Goal: Task Accomplishment & Management: Manage account settings

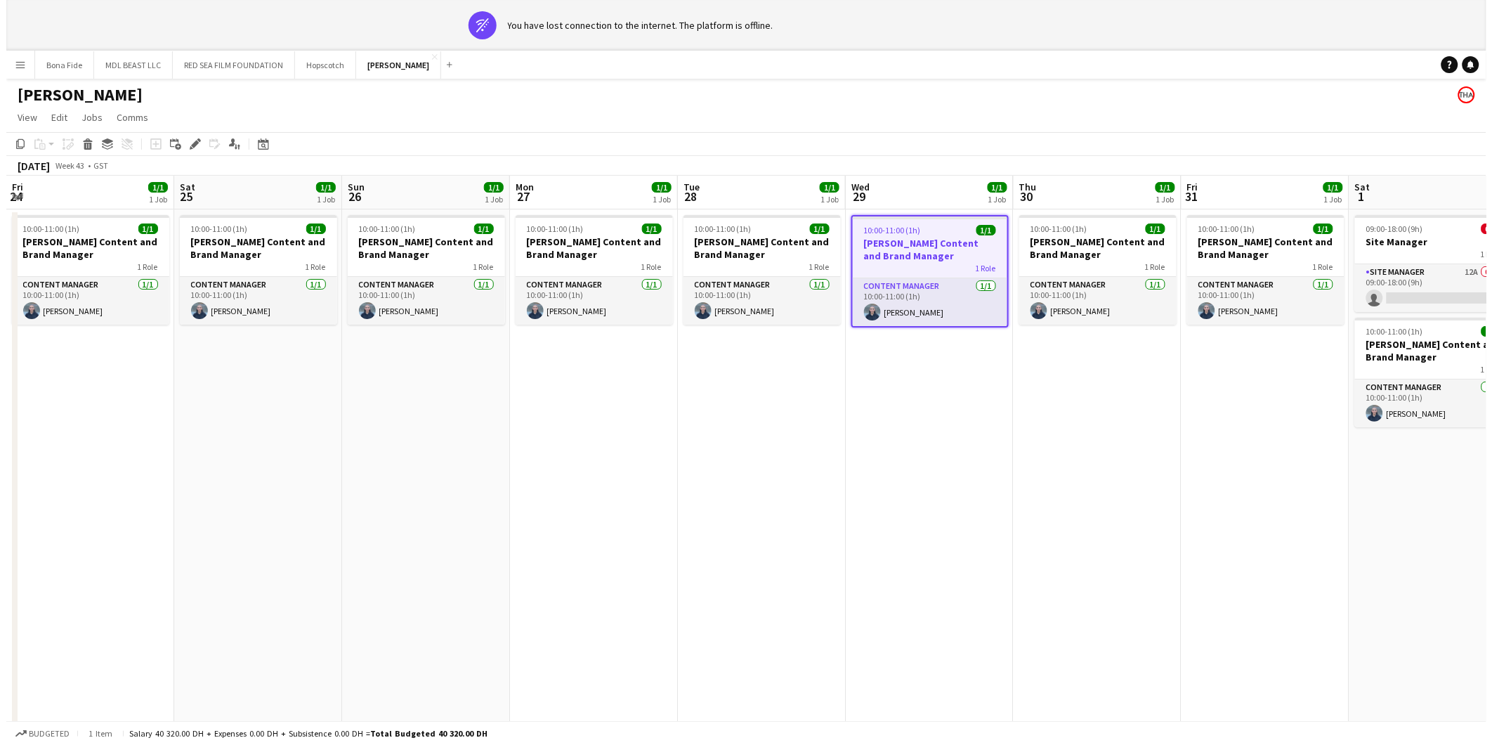
scroll to position [0, 464]
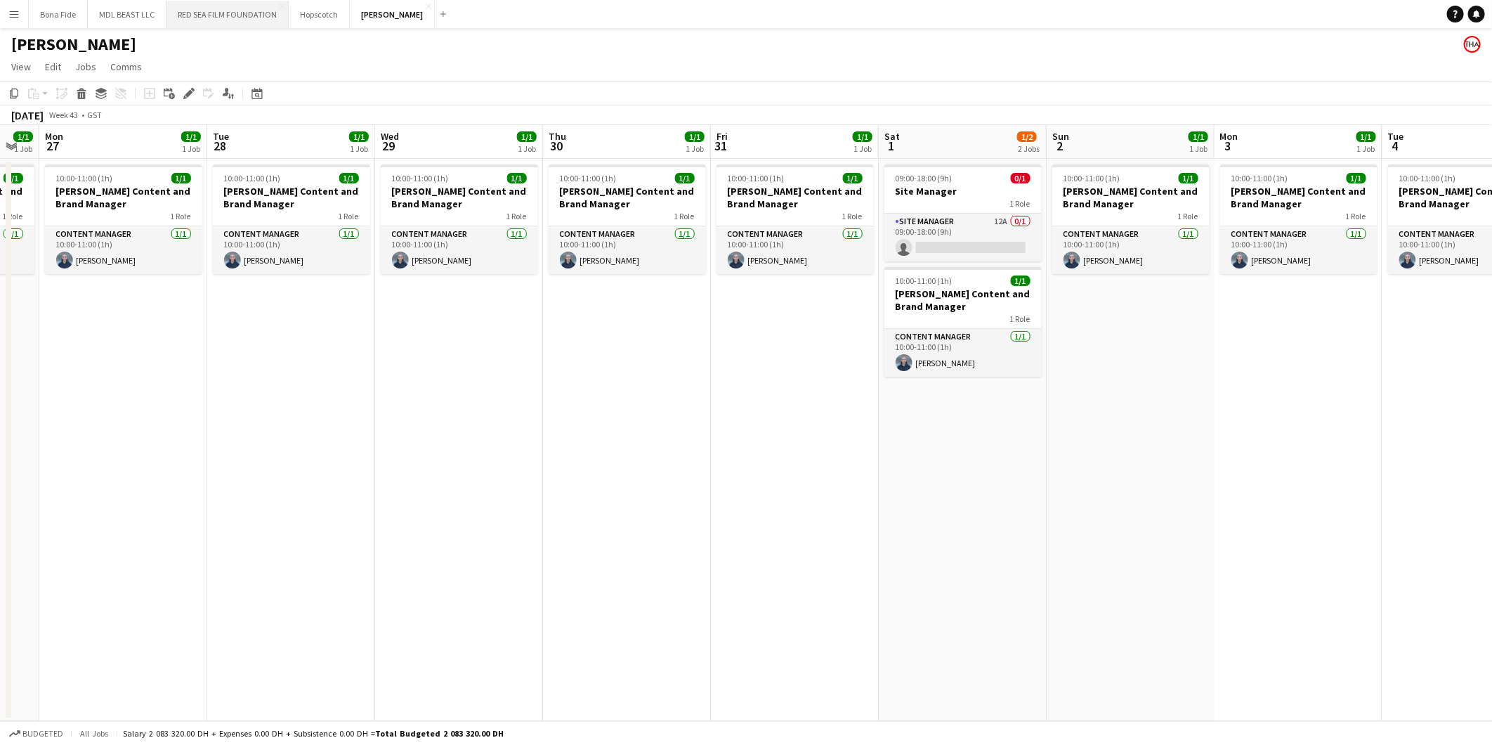
click at [207, 14] on button "RED SEA FILM FOUNDATION Close" at bounding box center [228, 14] width 122 height 27
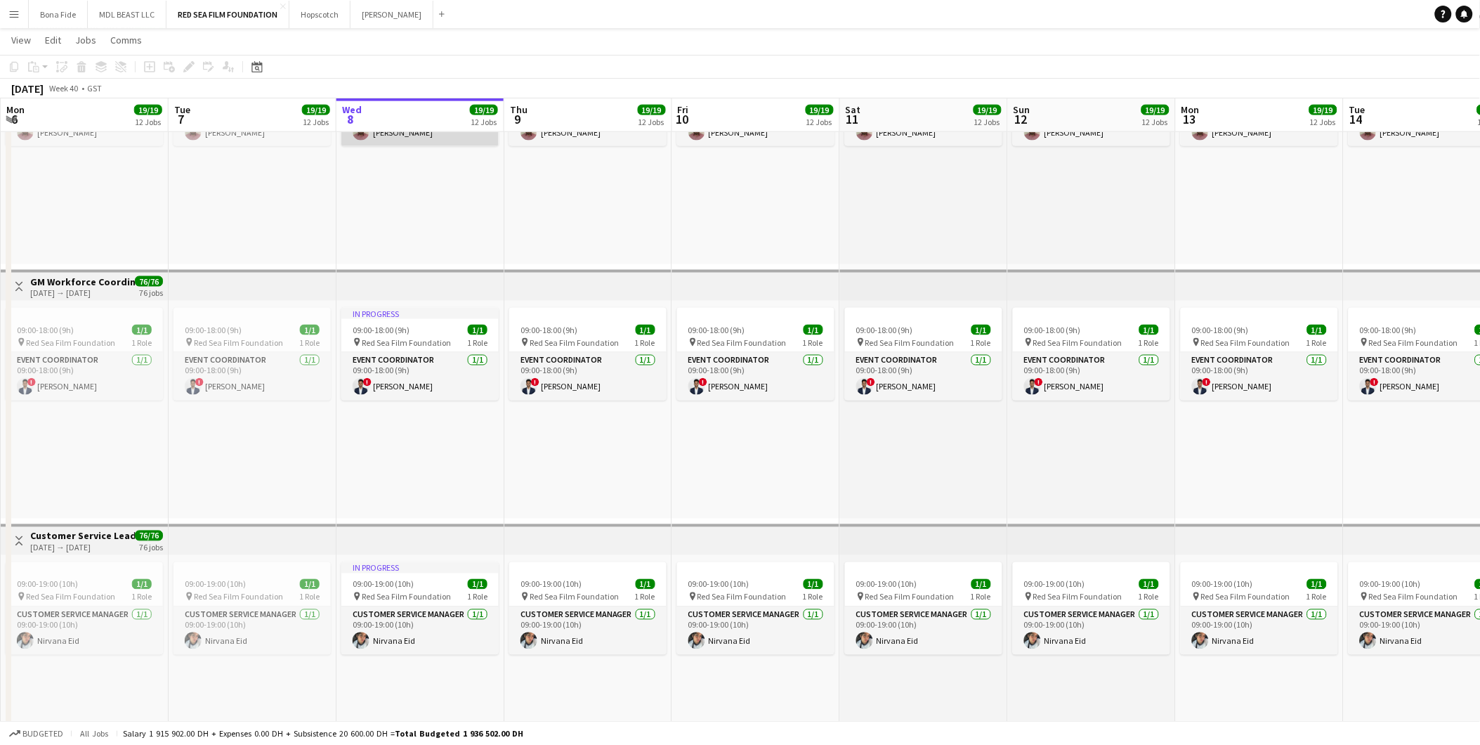
scroll to position [703, 0]
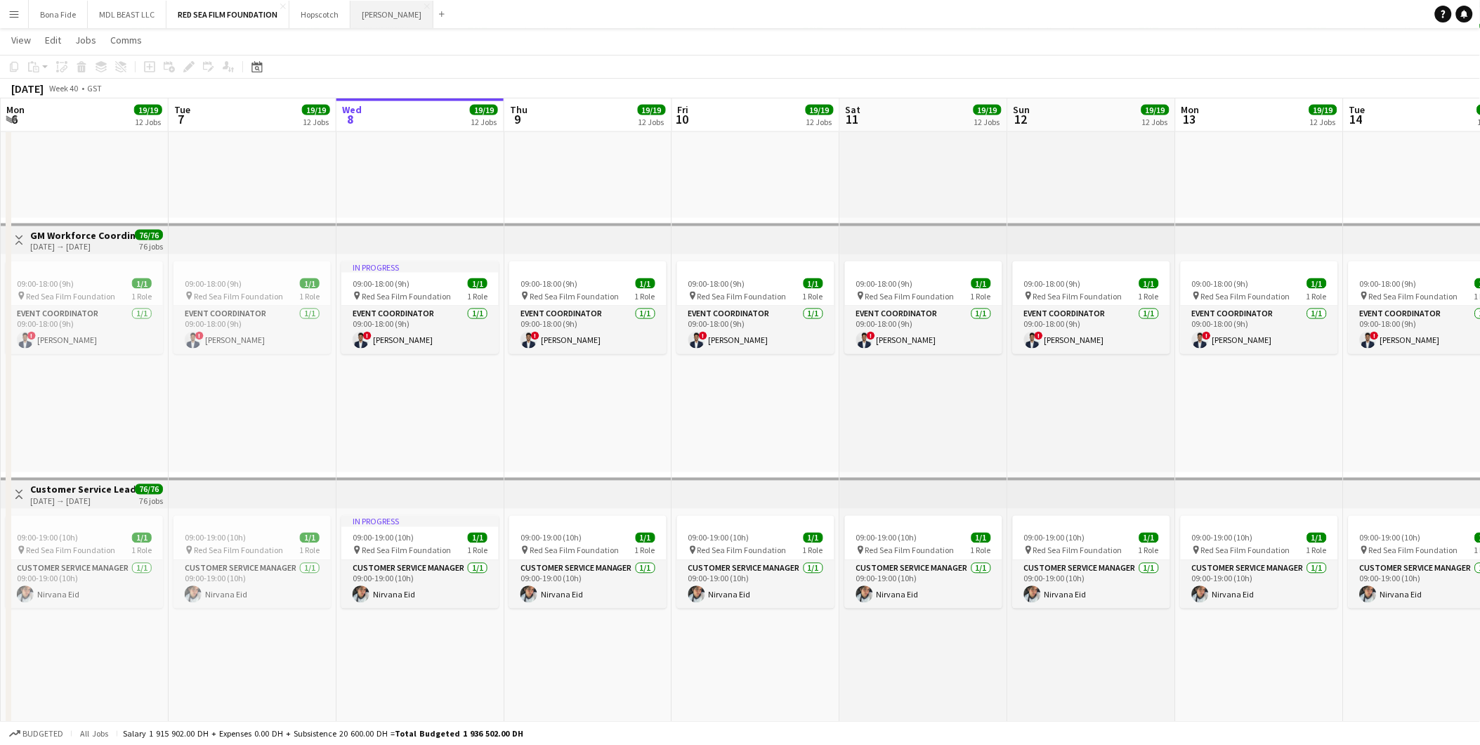
click at [376, 15] on button "[PERSON_NAME] Close" at bounding box center [392, 14] width 83 height 27
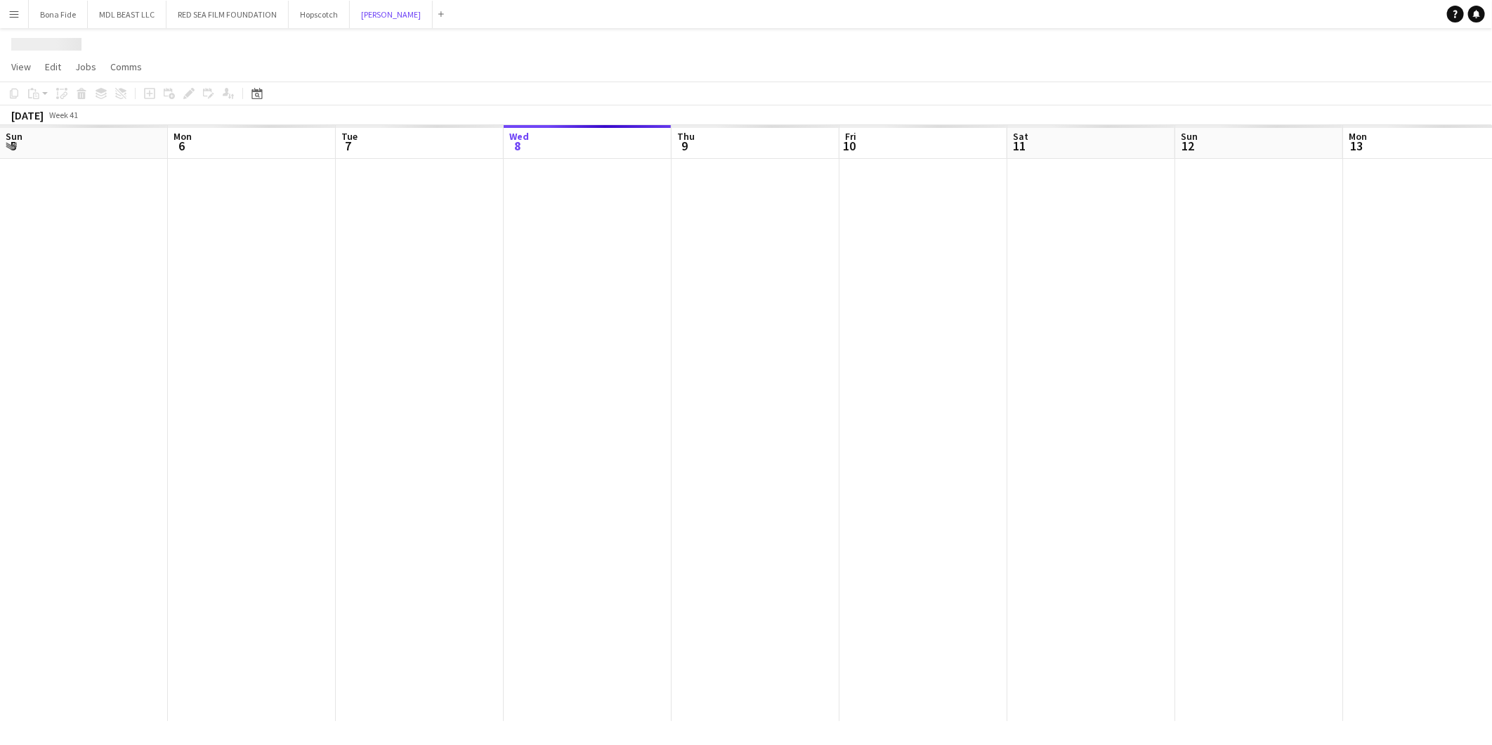
scroll to position [0, 335]
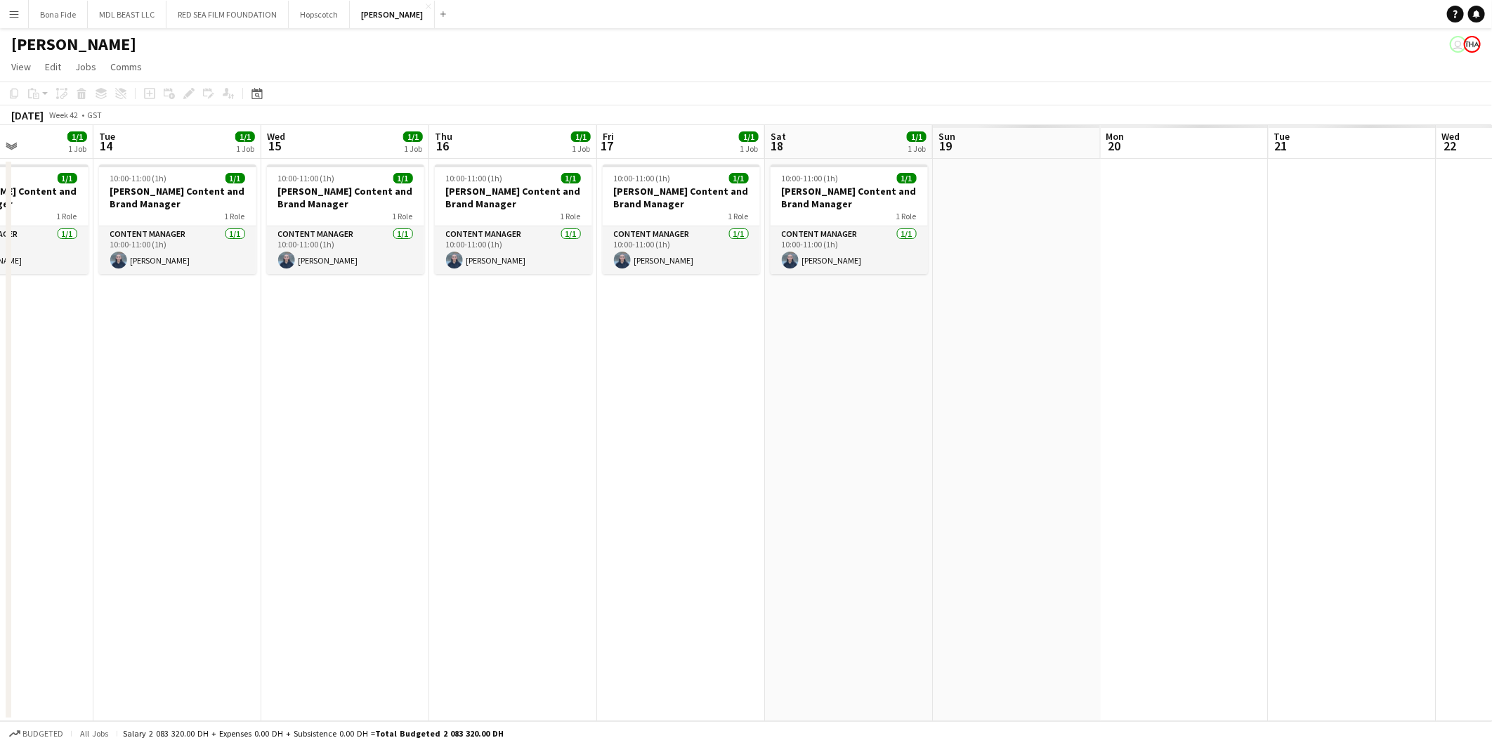
drag, startPoint x: 1192, startPoint y: 404, endPoint x: 248, endPoint y: 549, distance: 955.3
click at [110, 560] on app-calendar-viewport "Fri 10 1/1 1 Job Sat 11 1/1 1 Job Sun 12 1/1 1 Job Mon 13 1/1 1 Job Tue 14 1/1 …" at bounding box center [746, 423] width 1492 height 596
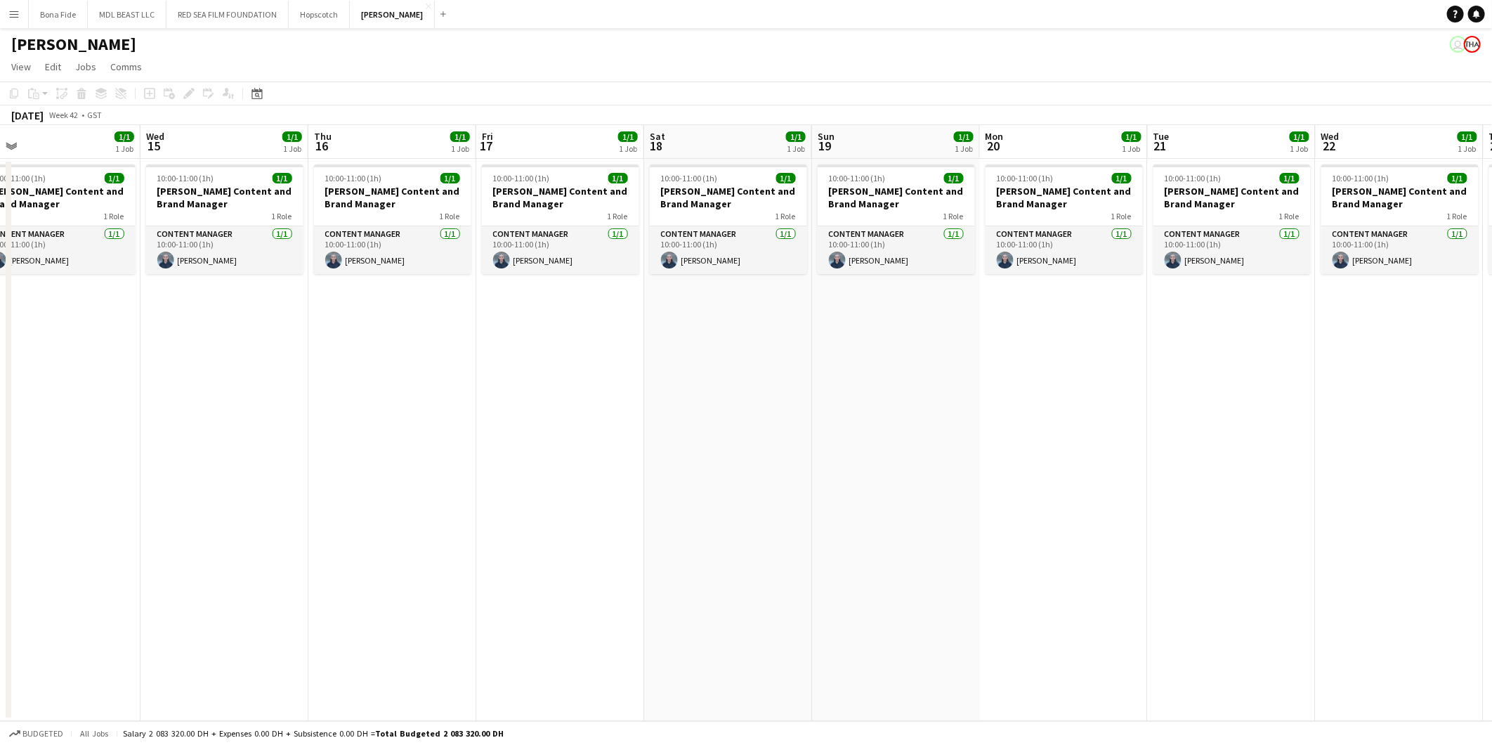
drag, startPoint x: 1185, startPoint y: 544, endPoint x: 204, endPoint y: 575, distance: 981.3
click at [204, 575] on app-calendar-viewport "Fri 10 1/1 1 Job Sat 11 1/1 1 Job Sun 12 1/1 1 Job Mon 13 1/1 1 Job Tue 14 1/1 …" at bounding box center [746, 423] width 1492 height 596
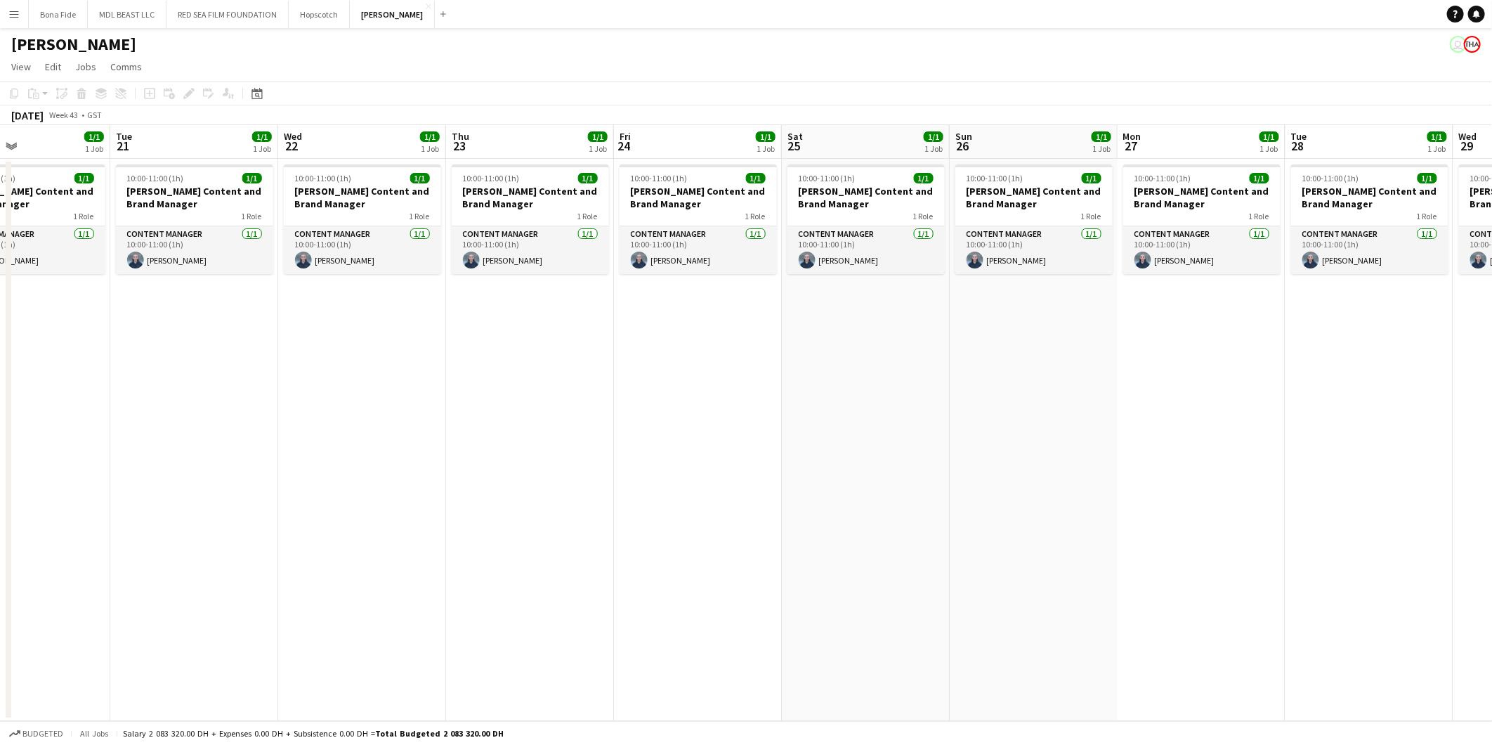
drag, startPoint x: 882, startPoint y: 568, endPoint x: 324, endPoint y: 550, distance: 558.9
click at [32, 574] on app-calendar-viewport "Fri 17 1/1 1 Job Sat 18 1/1 1 Job Sun 19 1/1 1 Job Mon 20 1/1 1 Job Tue 21 1/1 …" at bounding box center [746, 423] width 1492 height 596
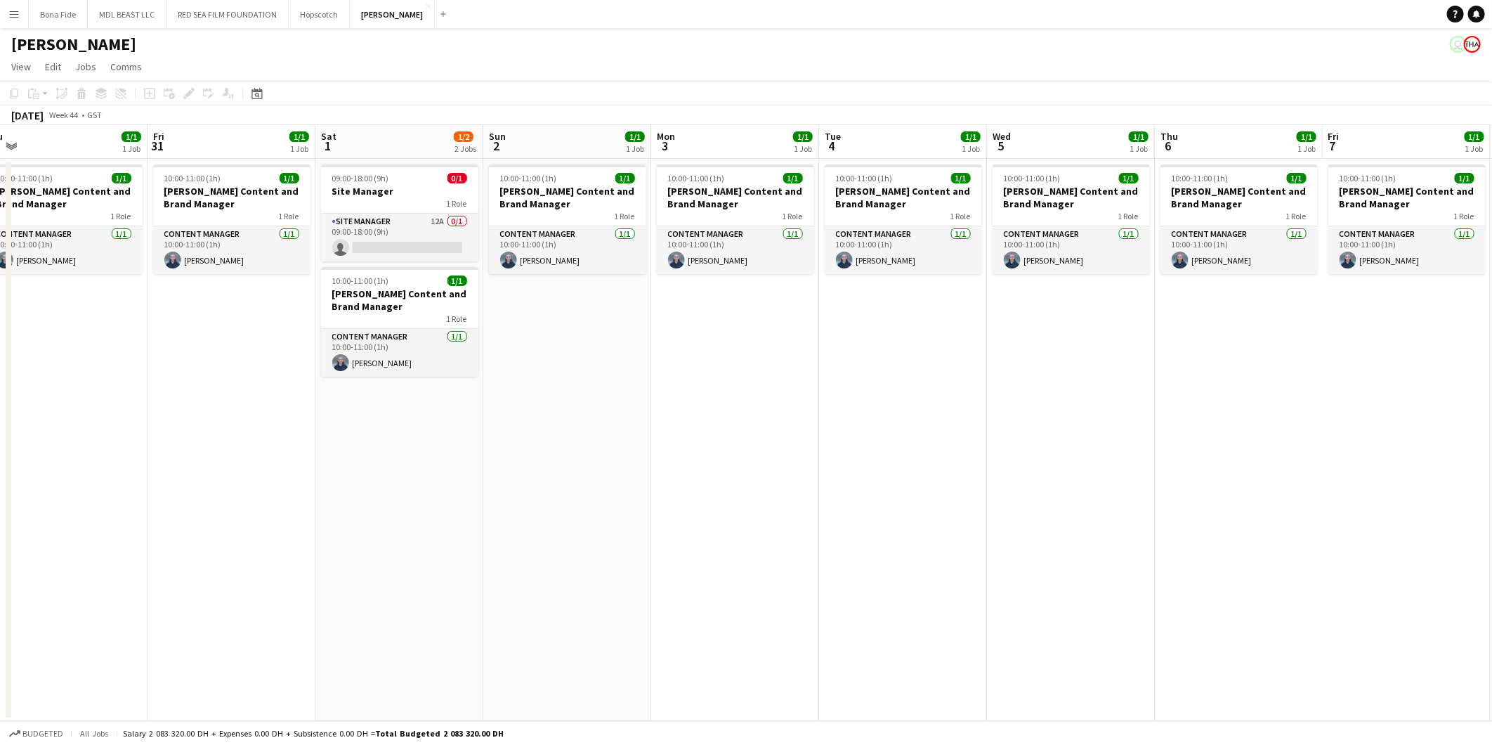
drag, startPoint x: 653, startPoint y: 594, endPoint x: 618, endPoint y: 596, distance: 35.2
click at [618, 596] on app-calendar-viewport "Tue 28 1/1 1 Job Wed 29 1/1 1 Job Thu 30 1/1 1 Job Fri 31 1/1 1 Job Sat 1 1/2 2…" at bounding box center [746, 423] width 1492 height 596
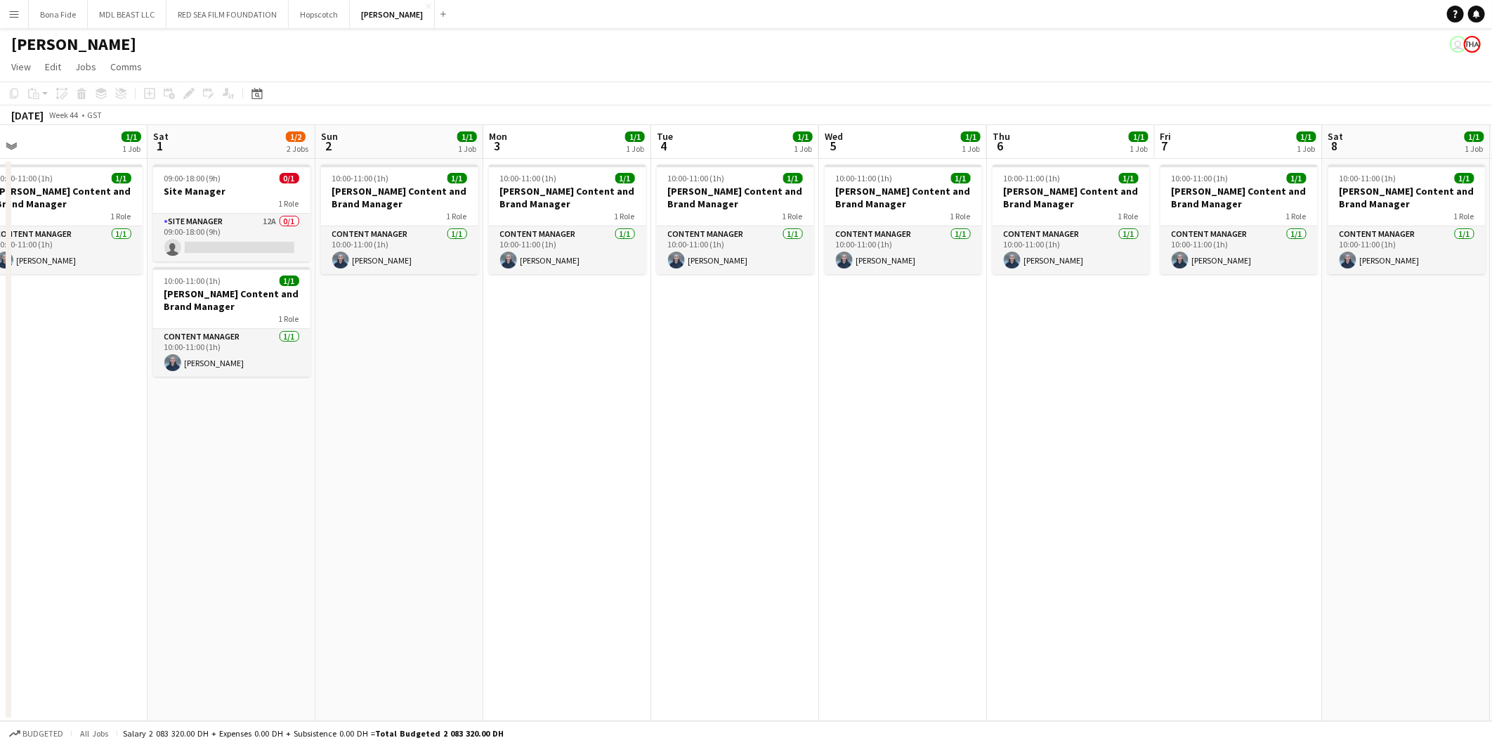
scroll to position [0, 426]
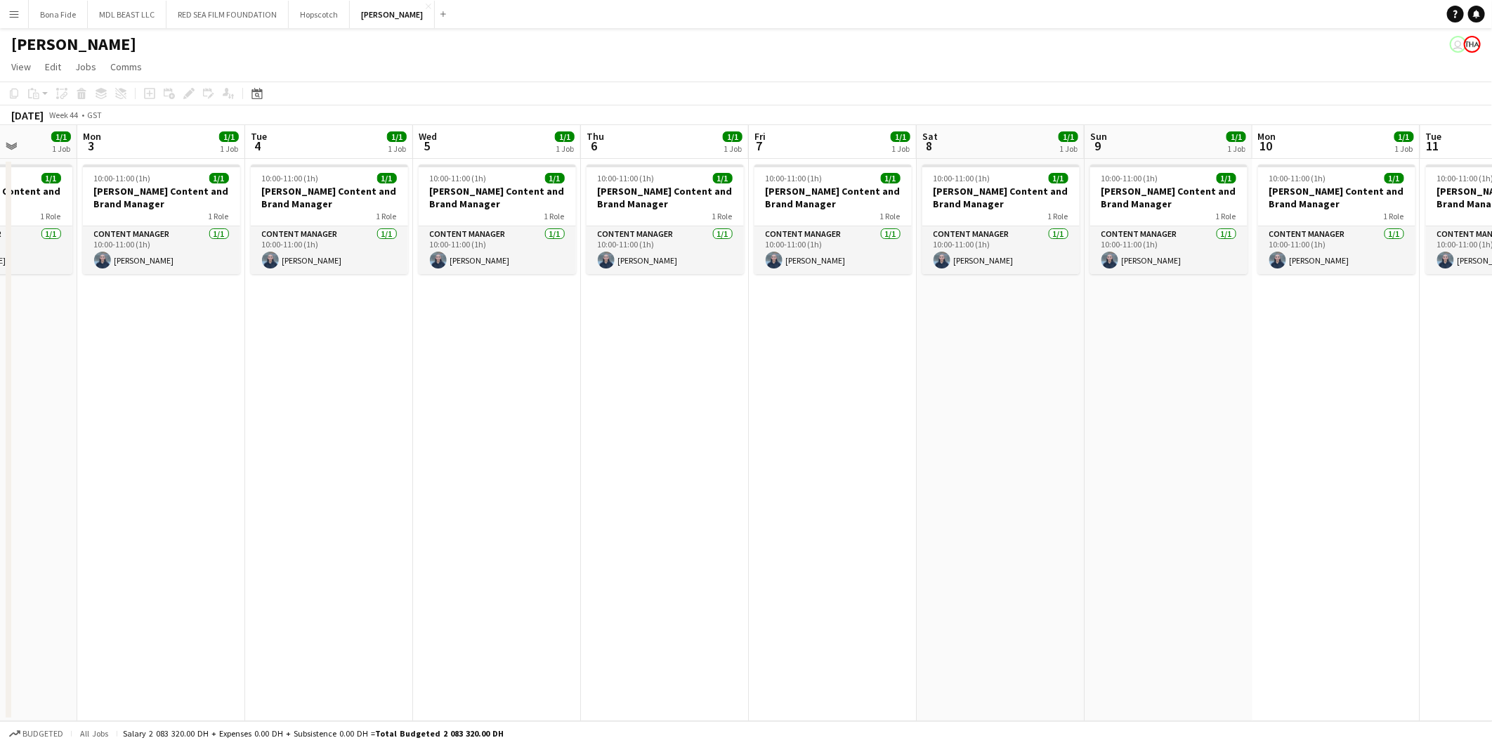
drag, startPoint x: 1328, startPoint y: 565, endPoint x: 754, endPoint y: 575, distance: 574.1
click at [754, 575] on app-calendar-viewport "Fri 31 1/1 1 Job Sat 1 1/2 2 Jobs Sun 2 1/1 1 Job Mon 3 1/1 1 Job Tue 4 1/1 1 J…" at bounding box center [746, 423] width 1492 height 596
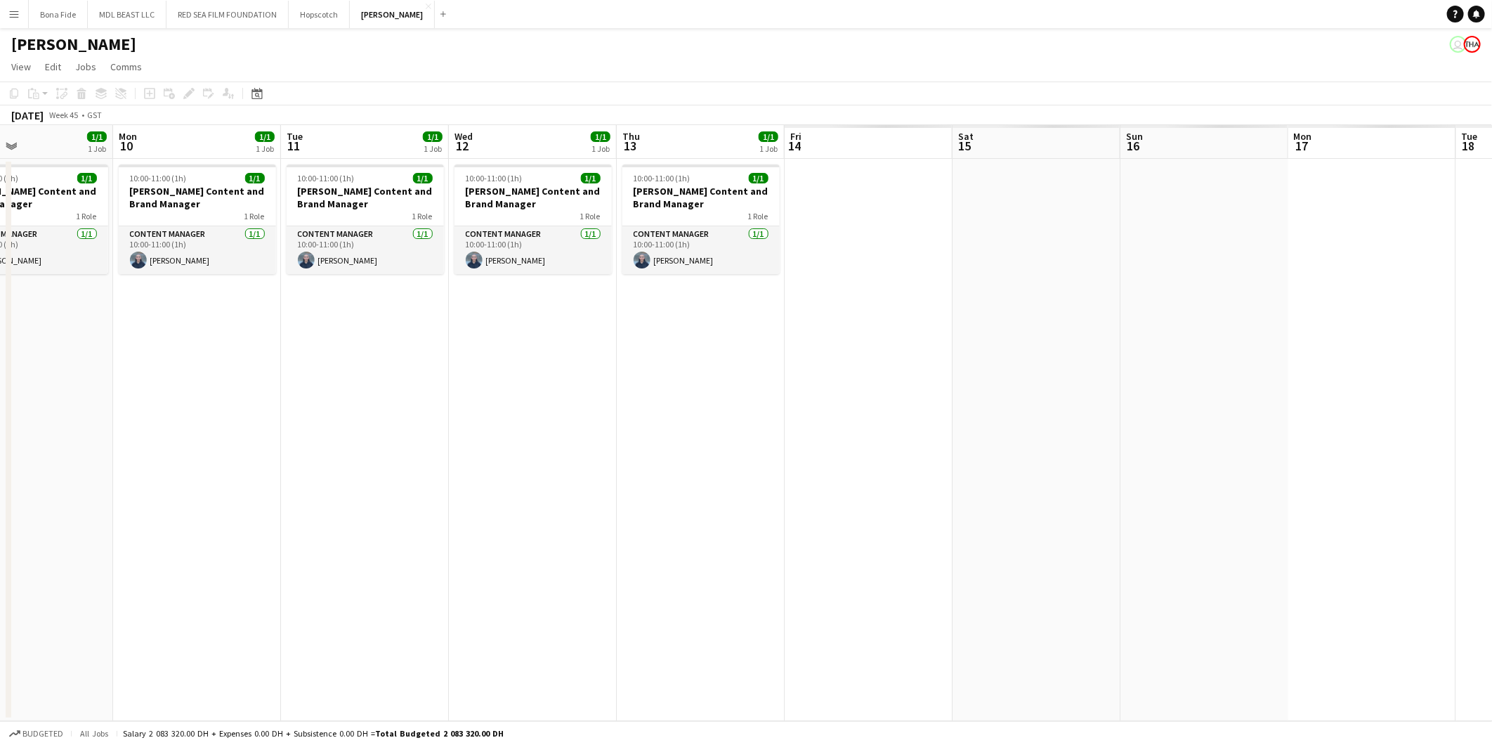
drag, startPoint x: 1205, startPoint y: 509, endPoint x: 637, endPoint y: 525, distance: 567.9
click at [67, 531] on app-calendar-viewport "Fri 7 1/1 1 Job Sat 8 1/1 1 Job Sun 9 1/1 1 Job Mon 10 1/1 1 Job Tue 11 1/1 1 J…" at bounding box center [746, 423] width 1492 height 596
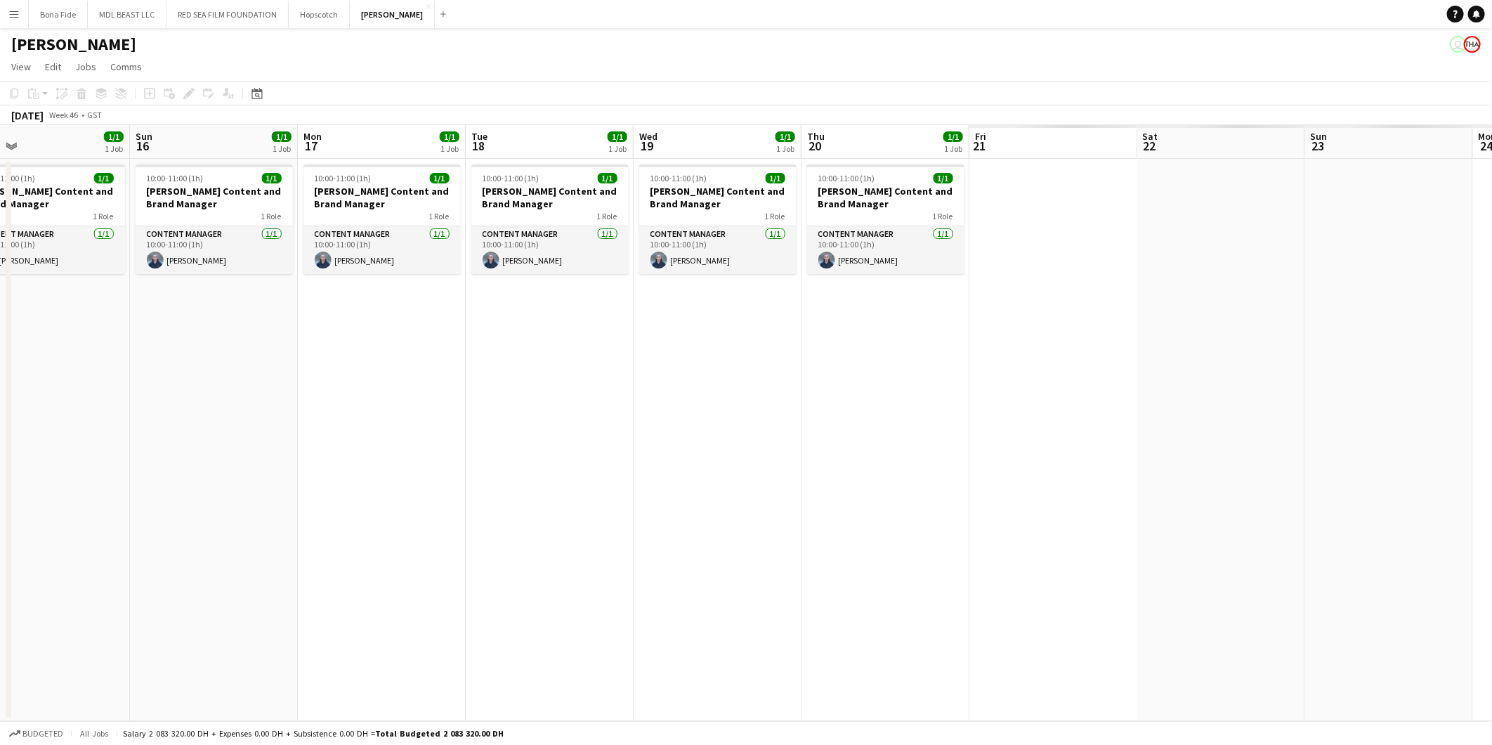
drag, startPoint x: 796, startPoint y: 575, endPoint x: 181, endPoint y: 574, distance: 614.8
click at [181, 574] on app-calendar-viewport "Wed 12 1/1 1 Job Thu 13 1/1 1 Job Fri 14 1/1 1 Job Sat 15 1/1 1 Job Sun 16 1/1 …" at bounding box center [746, 423] width 1492 height 596
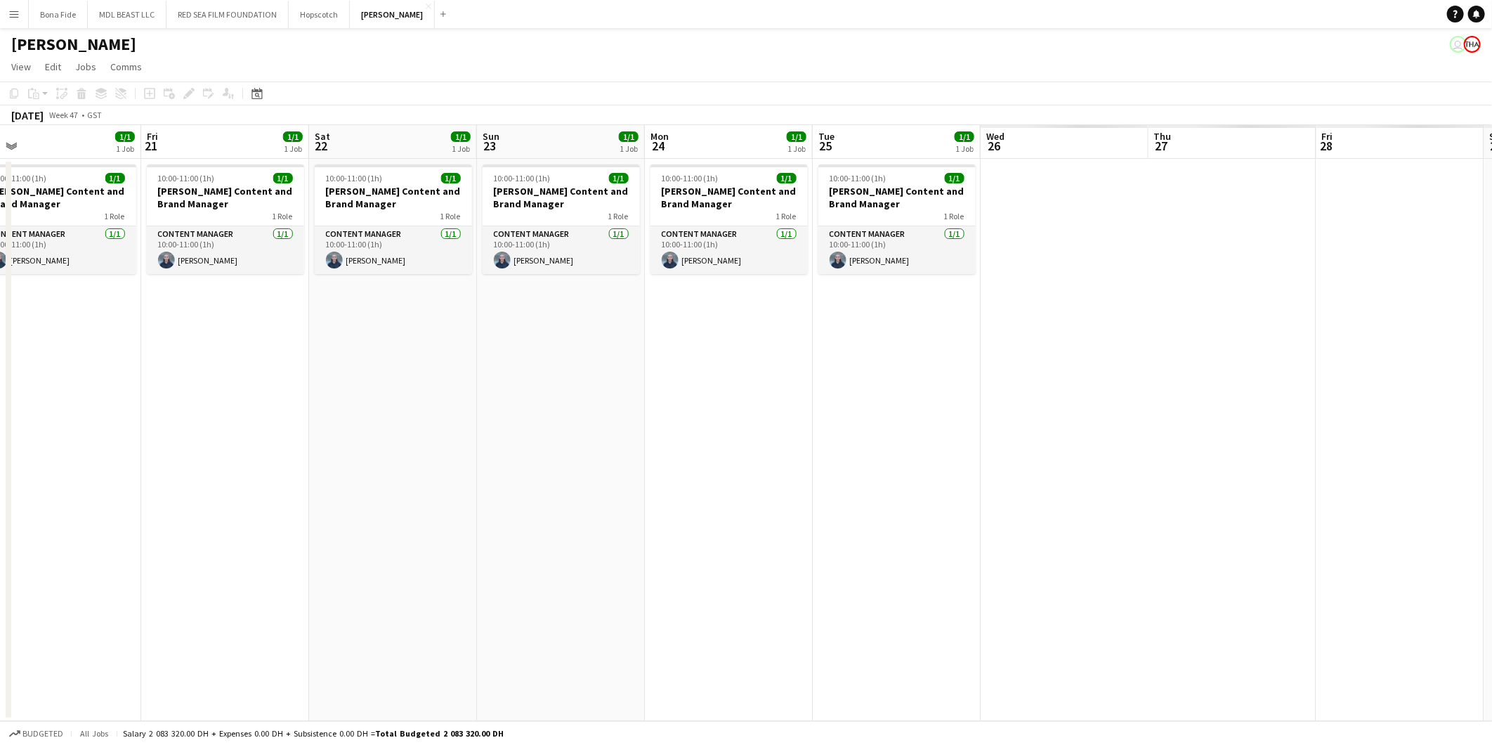
drag, startPoint x: 1047, startPoint y: 540, endPoint x: 155, endPoint y: 548, distance: 892.4
click at [41, 549] on app-calendar-viewport "Mon 17 1/1 1 Job Tue 18 1/1 1 Job Wed 19 1/1 1 Job Thu 20 1/1 1 Job Fri 21 1/1 …" at bounding box center [746, 423] width 1492 height 596
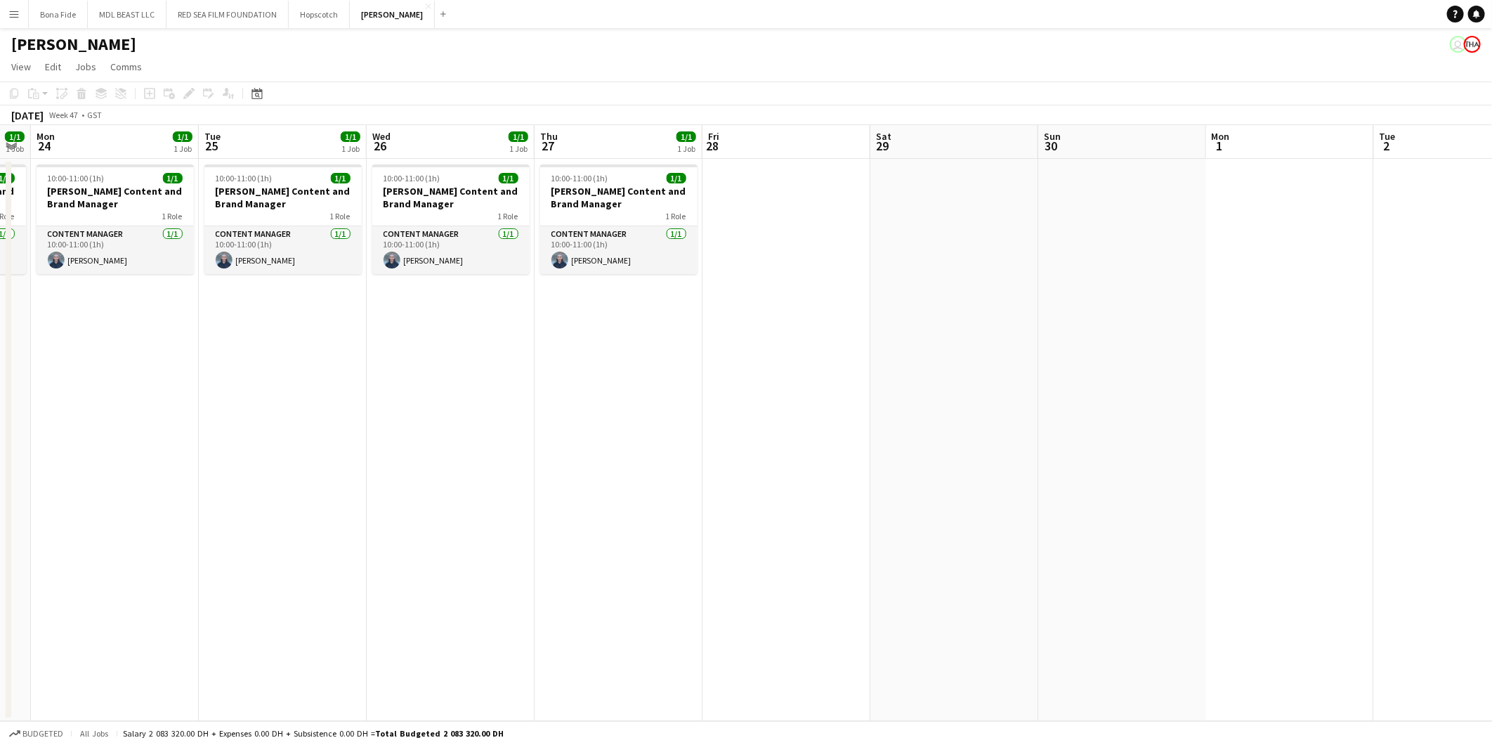
scroll to position [0, 0]
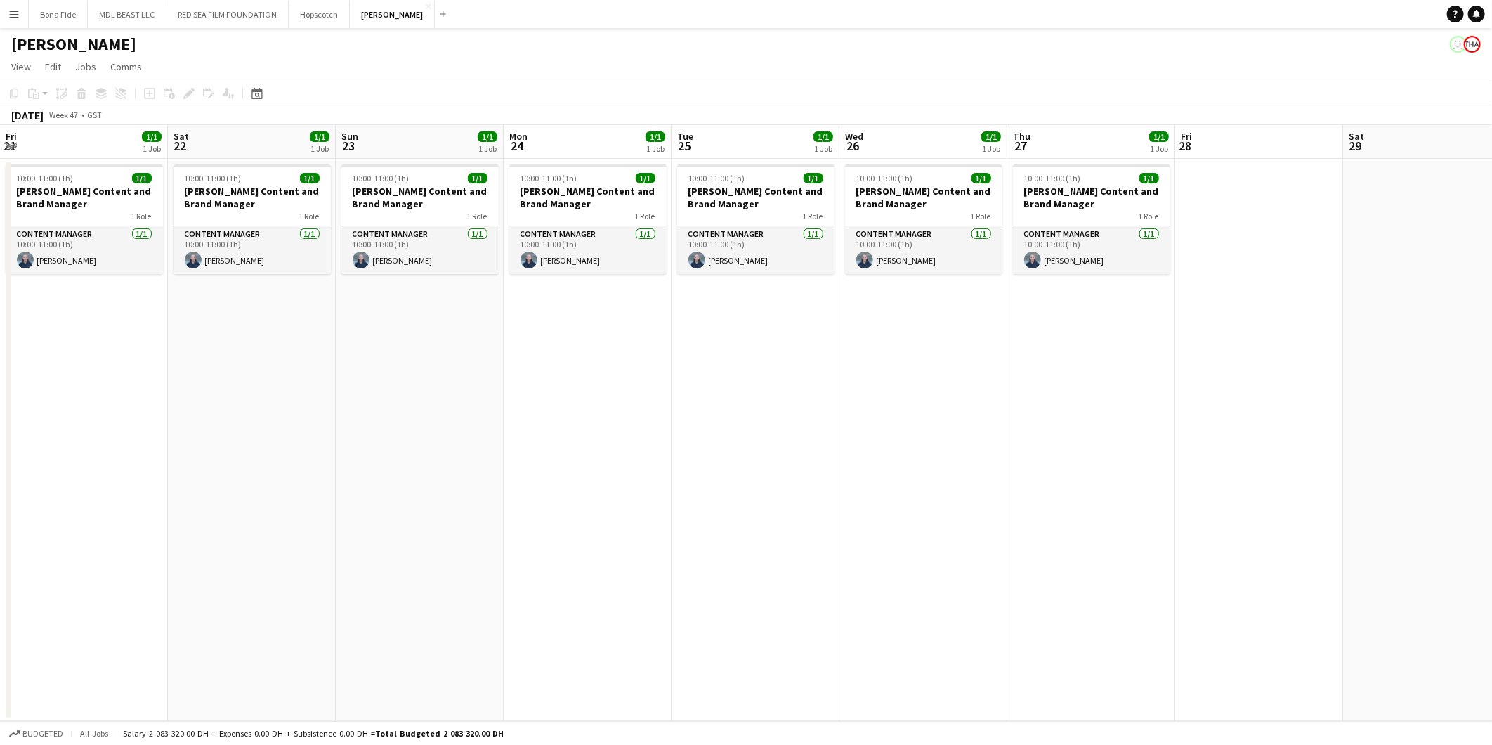
drag, startPoint x: 992, startPoint y: 546, endPoint x: 1412, endPoint y: 597, distance: 423.3
click at [1480, 592] on html "Menu Boards Boards Boards All jobs Status Workforce Workforce My Workforce Recr…" at bounding box center [746, 372] width 1492 height 745
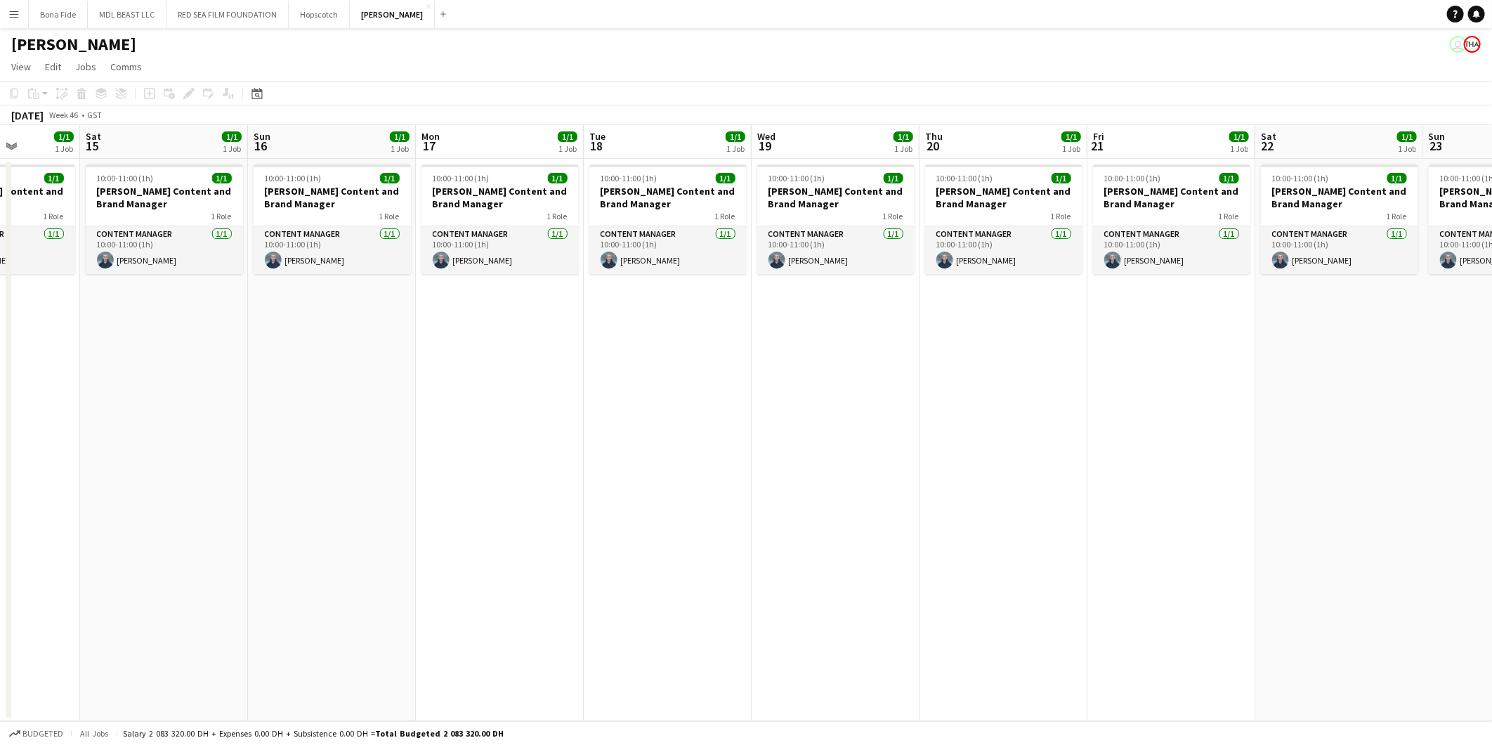
drag, startPoint x: 160, startPoint y: 598, endPoint x: 1227, endPoint y: 549, distance: 1068.4
click at [1211, 542] on app-calendar-viewport "Thu 13 1/1 1 Job Fri 14 1/1 1 Job Sat 15 1/1 1 Job Sun 16 1/1 1 Job Mon 17 1/1 …" at bounding box center [746, 423] width 1492 height 596
drag, startPoint x: 202, startPoint y: 550, endPoint x: 1207, endPoint y: 528, distance: 1005.0
click at [1181, 528] on app-calendar-viewport "Mon 10 1/1 1 Job Tue 11 1/1 1 Job Wed 12 1/1 1 Job Thu 13 1/1 1 Job Fri 14 1/1 …" at bounding box center [746, 423] width 1492 height 596
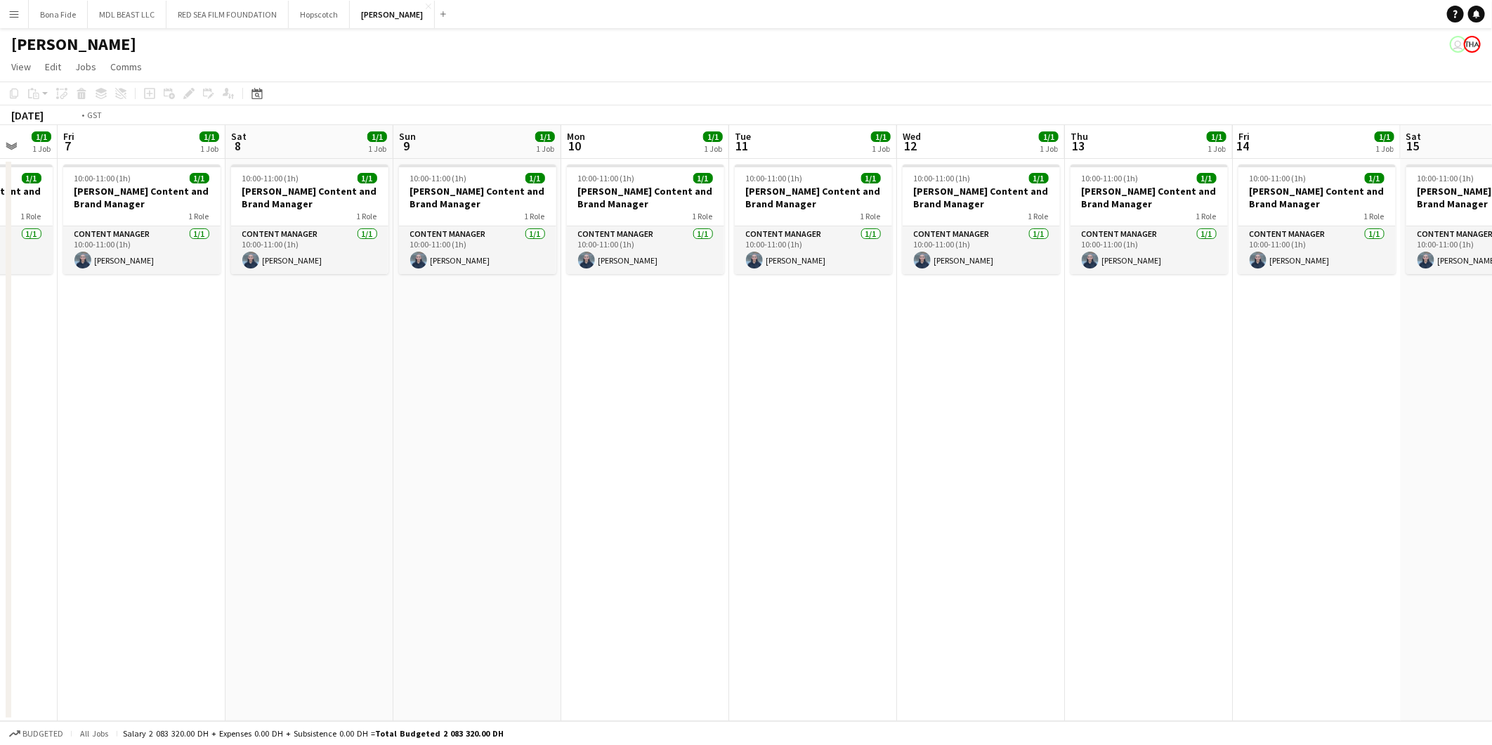
drag, startPoint x: 72, startPoint y: 533, endPoint x: 1070, endPoint y: 452, distance: 1001.0
click at [1027, 445] on app-calendar-viewport "Wed 5 1/1 1 Job Thu 6 1/1 1 Job Fri 7 1/1 1 Job Sat 8 1/1 1 Job Sun 9 1/1 1 Job…" at bounding box center [746, 423] width 1492 height 596
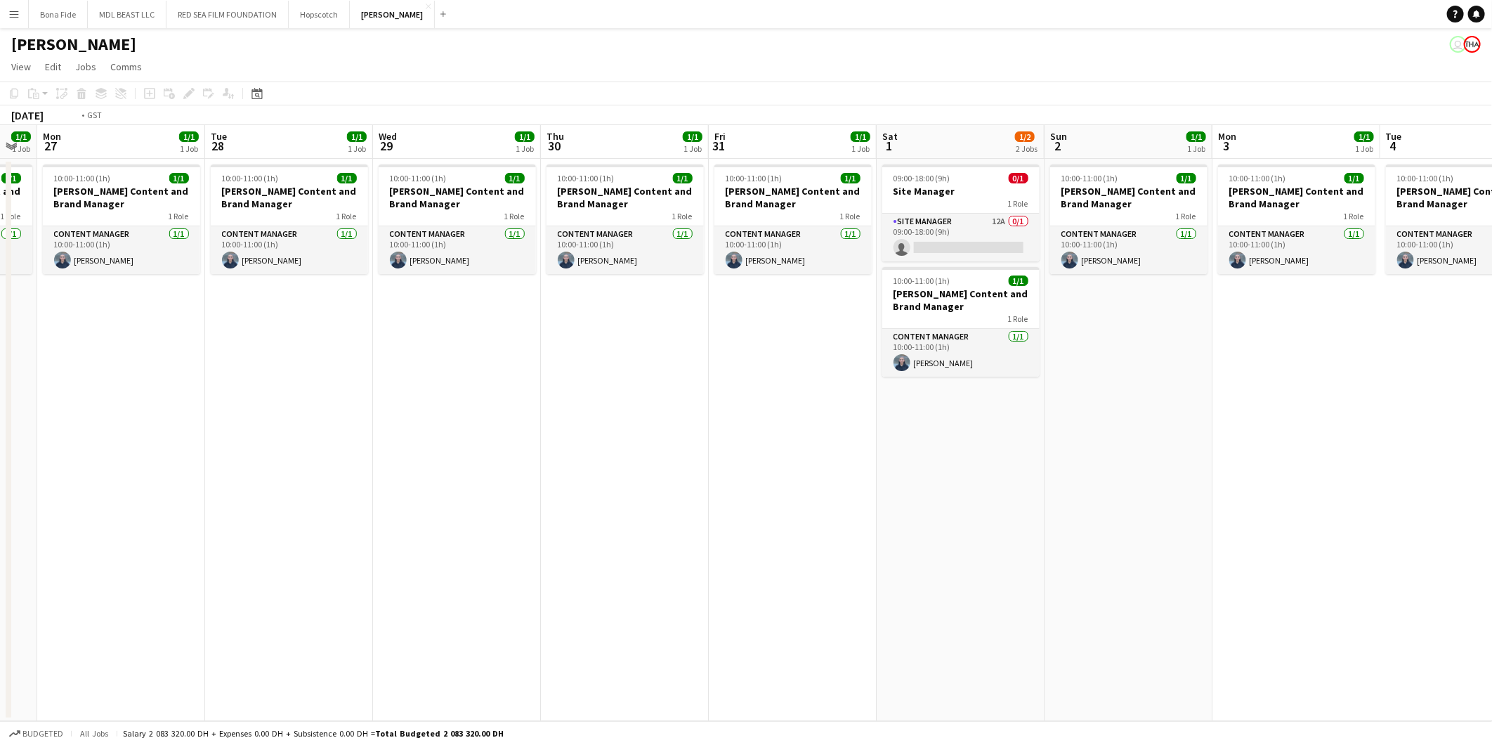
drag, startPoint x: 339, startPoint y: 471, endPoint x: 968, endPoint y: 430, distance: 629.5
click at [968, 429] on app-calendar-viewport "Sat 25 1/1 1 Job Sun 26 1/1 1 Job Mon 27 1/1 1 Job Tue 28 1/1 1 Job Wed 29 1/1 …" at bounding box center [746, 423] width 1492 height 596
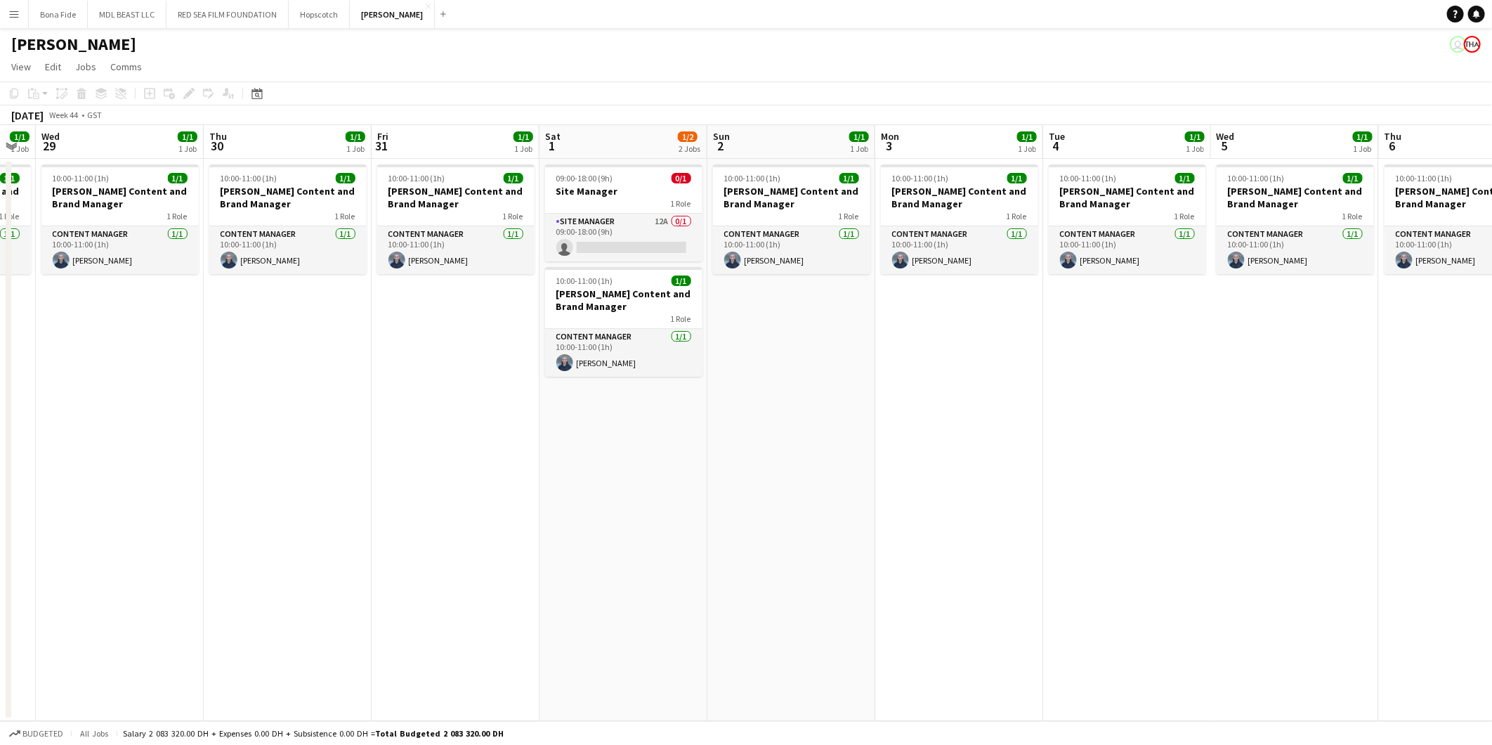
drag, startPoint x: 960, startPoint y: 433, endPoint x: 432, endPoint y: 464, distance: 529.3
click at [432, 464] on app-calendar-viewport "Sun 26 1/1 1 Job Mon 27 1/1 1 Job Tue 28 1/1 1 Job Wed 29 1/1 1 Job Thu 30 1/1 …" at bounding box center [746, 423] width 1492 height 596
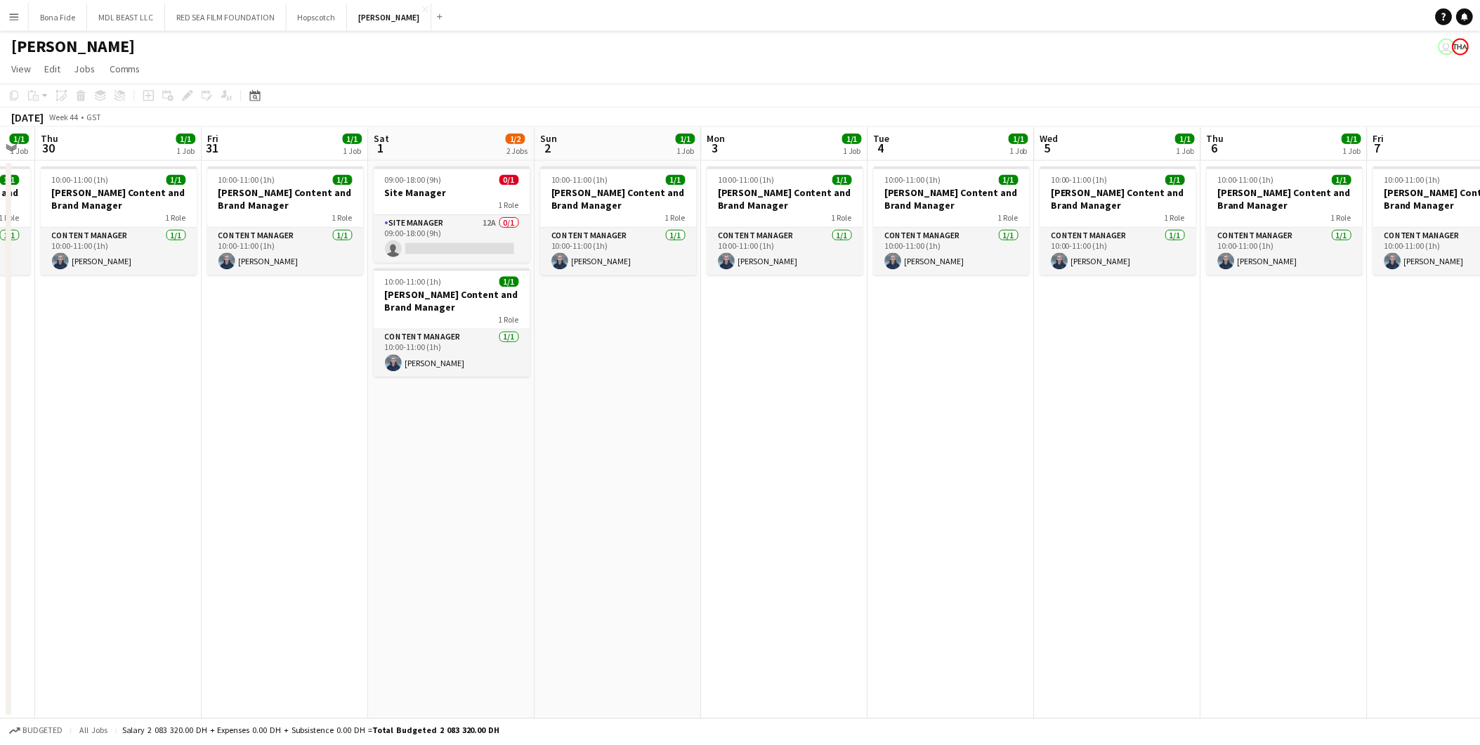
scroll to position [0, 469]
click at [434, 221] on app-card-role "Site Manager 12A 0/1 09:00-18:00 (9h) single-neutral-actions" at bounding box center [455, 238] width 157 height 48
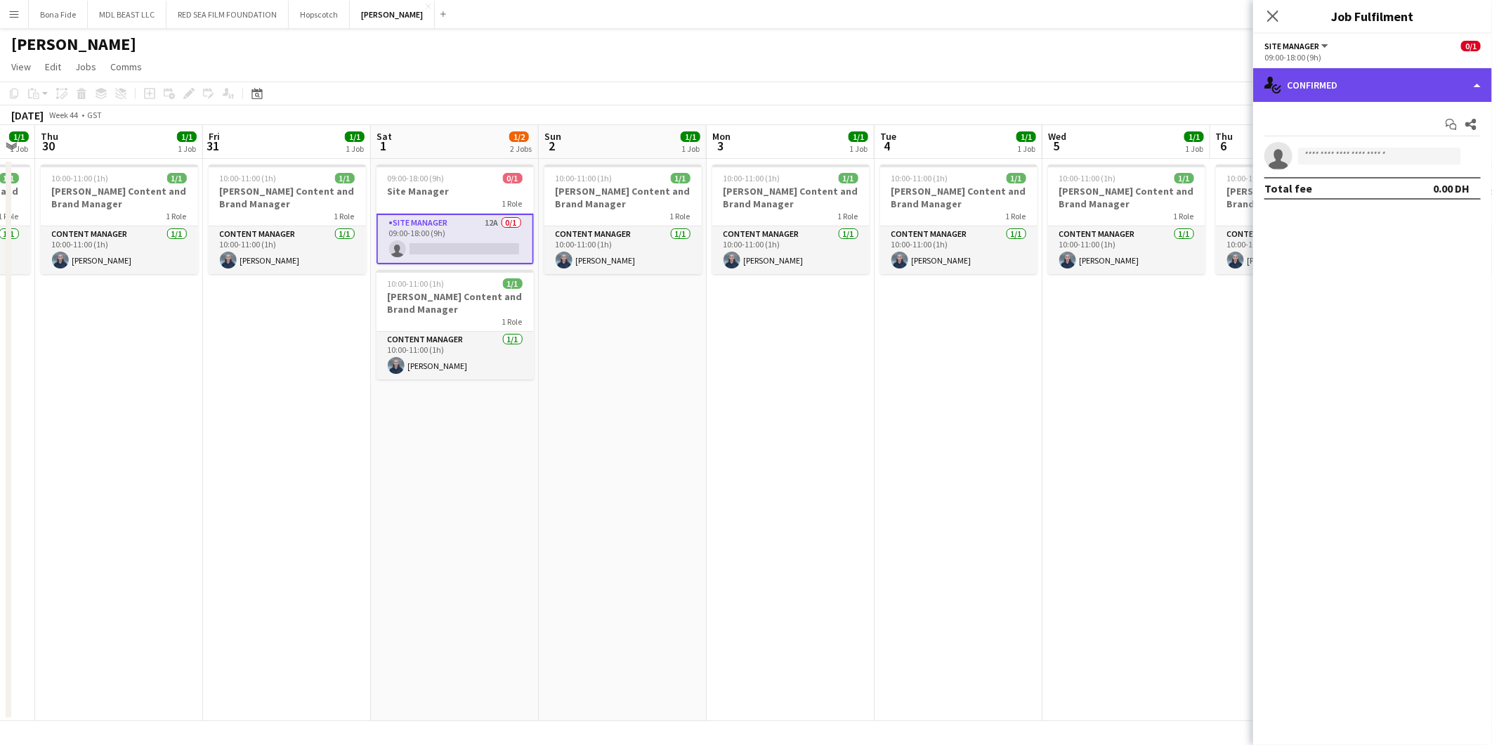
click at [1397, 80] on div "single-neutral-actions-check-2 Confirmed" at bounding box center [1372, 85] width 239 height 34
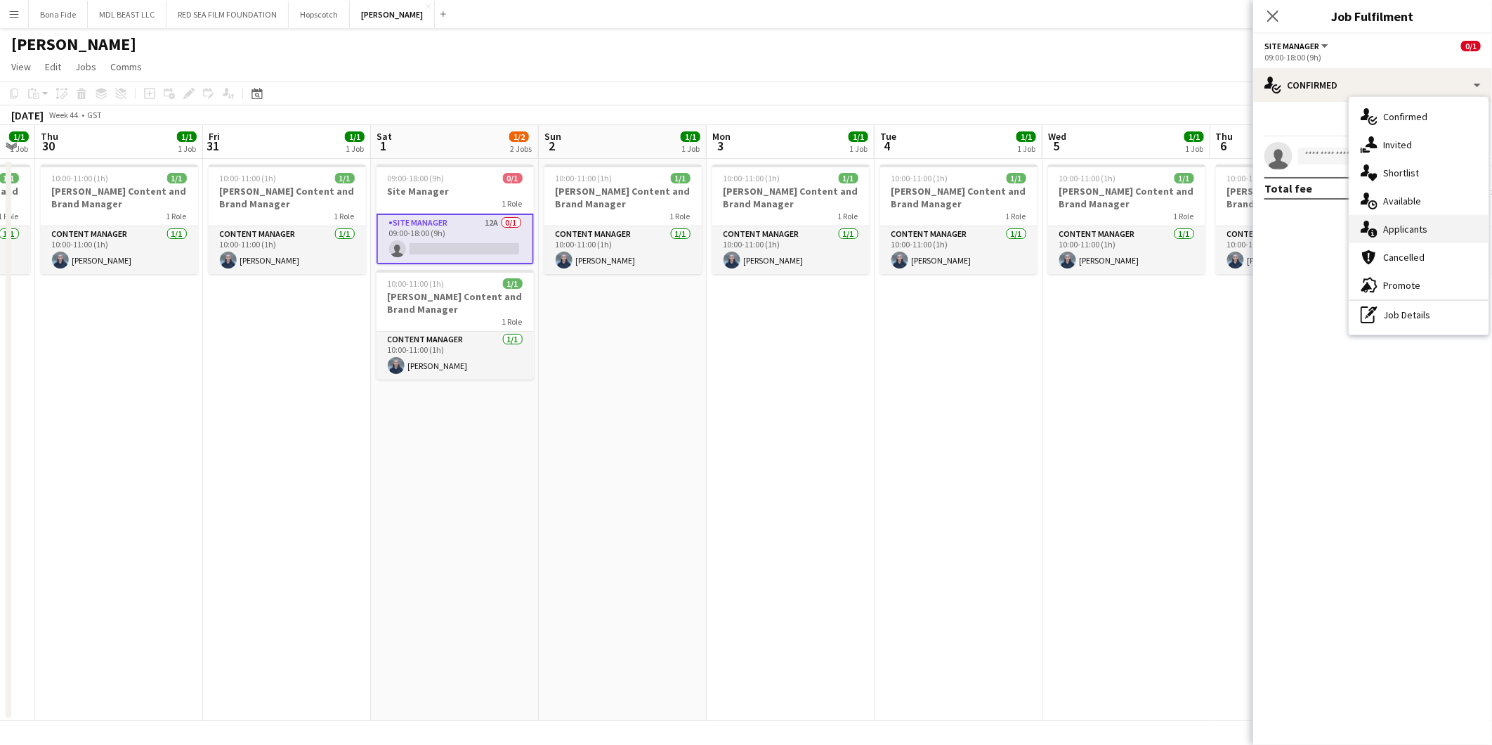
click at [1416, 225] on span "Applicants" at bounding box center [1405, 229] width 44 height 13
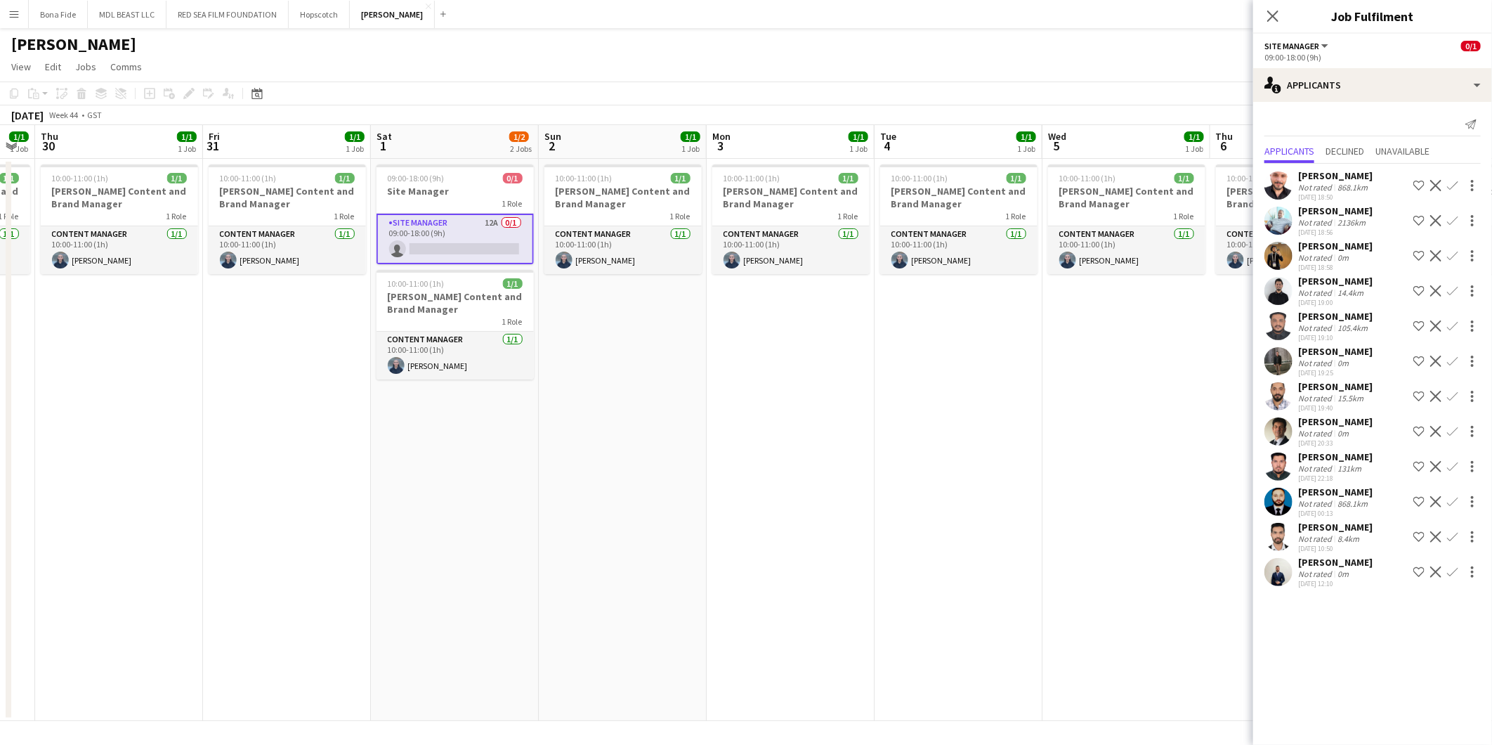
click at [830, 419] on app-date-cell "10:00-11:00 (1h) 1/1 [PERSON_NAME] Content and Brand Manager 1 Role Content Man…" at bounding box center [791, 440] width 168 height 562
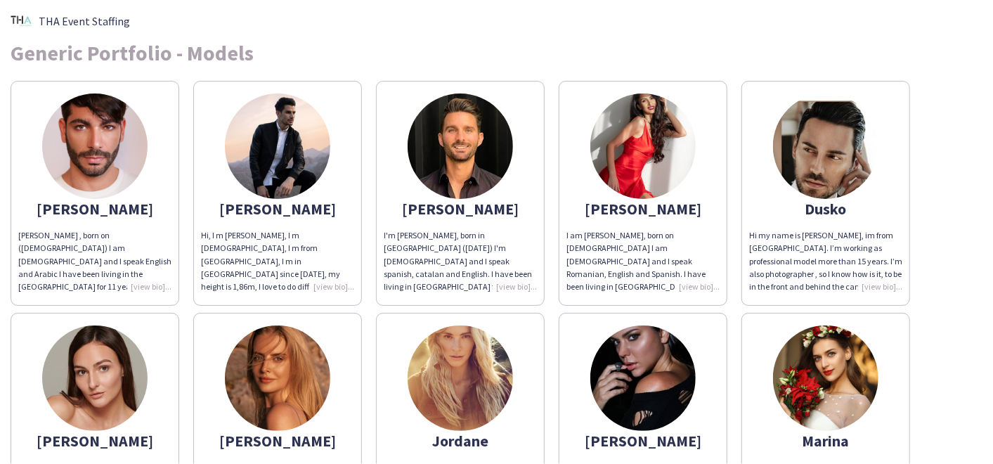
scroll to position [520, 0]
